Goal: Information Seeking & Learning: Learn about a topic

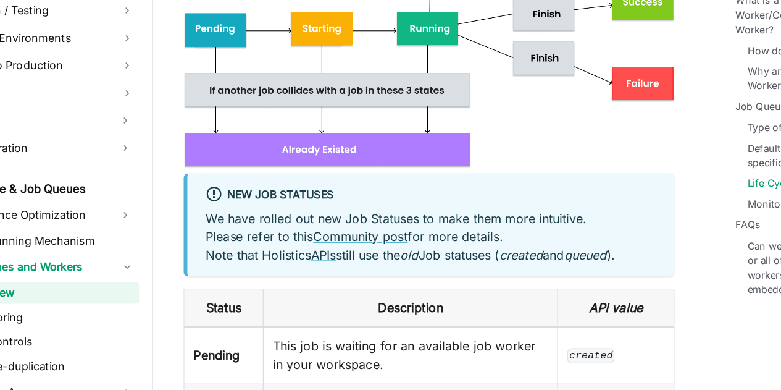
scroll to position [2902, 0]
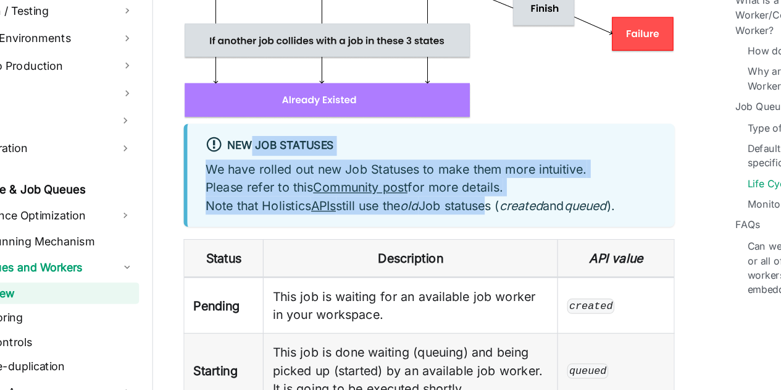
drag, startPoint x: 262, startPoint y: 190, endPoint x: 465, endPoint y: 246, distance: 210.1
click at [465, 246] on div "New Job Statuses We have rolled out new Job Statuses to make them more intuitiv…" at bounding box center [409, 215] width 398 height 83
click at [465, 246] on p "We have rolled out new Job Statuses to make them more intuitive. Please refer t…" at bounding box center [410, 225] width 365 height 44
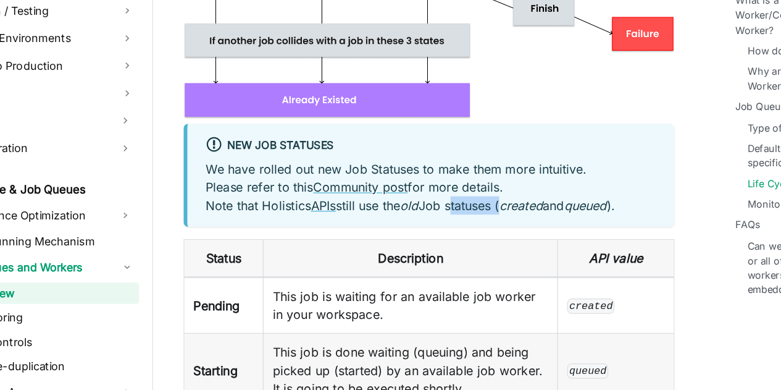
click at [465, 246] on p "We have rolled out new Job Statuses to make them more intuitive. Please refer t…" at bounding box center [410, 225] width 365 height 44
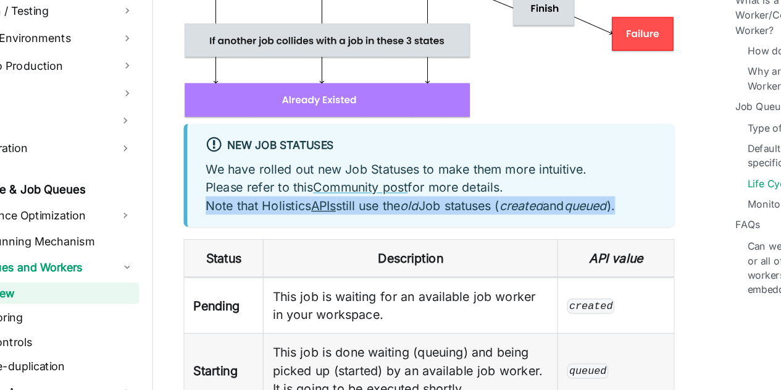
click at [465, 246] on p "We have rolled out new Job Statuses to make them more intuitive. Please refer t…" at bounding box center [410, 225] width 365 height 44
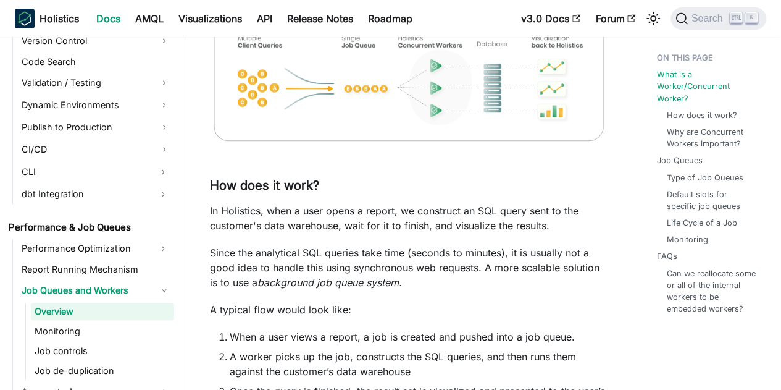
scroll to position [0, 0]
